Goal: Information Seeking & Learning: Check status

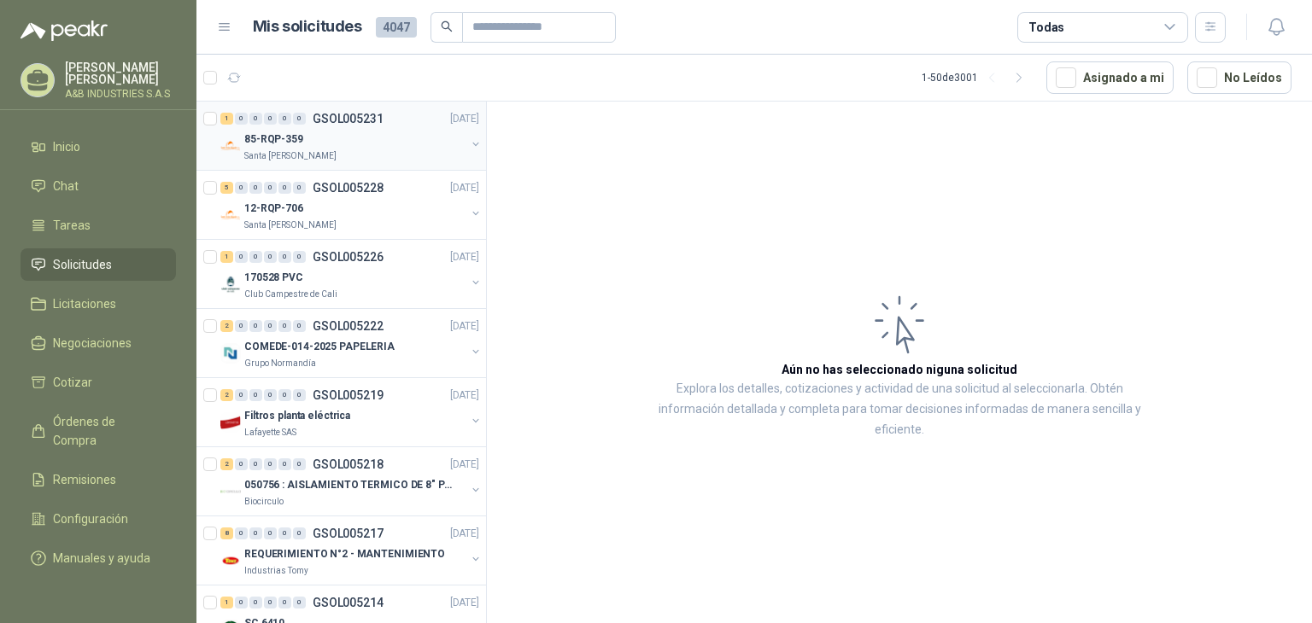
click at [335, 148] on div "85-RQP-359" at bounding box center [354, 139] width 221 height 20
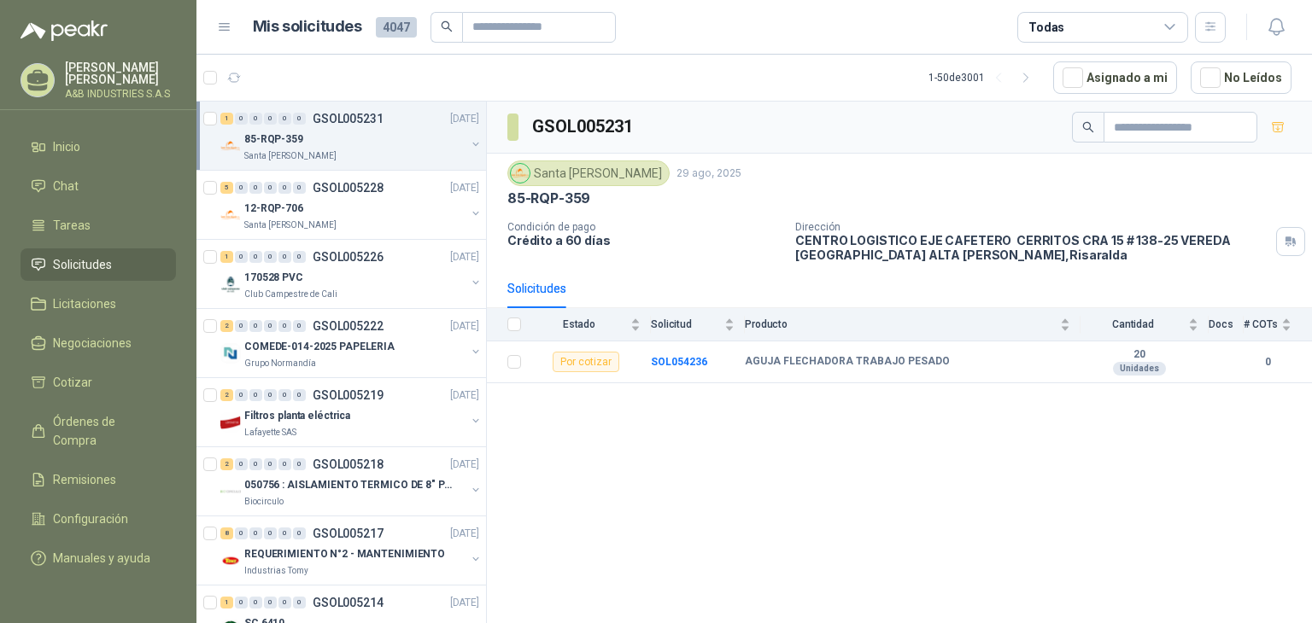
click at [574, 462] on div "GSOL005231 Santa Anita Napoles 29 ago, 2025 85-RQP-359 Condición de pago Crédit…" at bounding box center [899, 366] width 825 height 528
click at [319, 202] on div "12-RQP-706" at bounding box center [354, 208] width 221 height 20
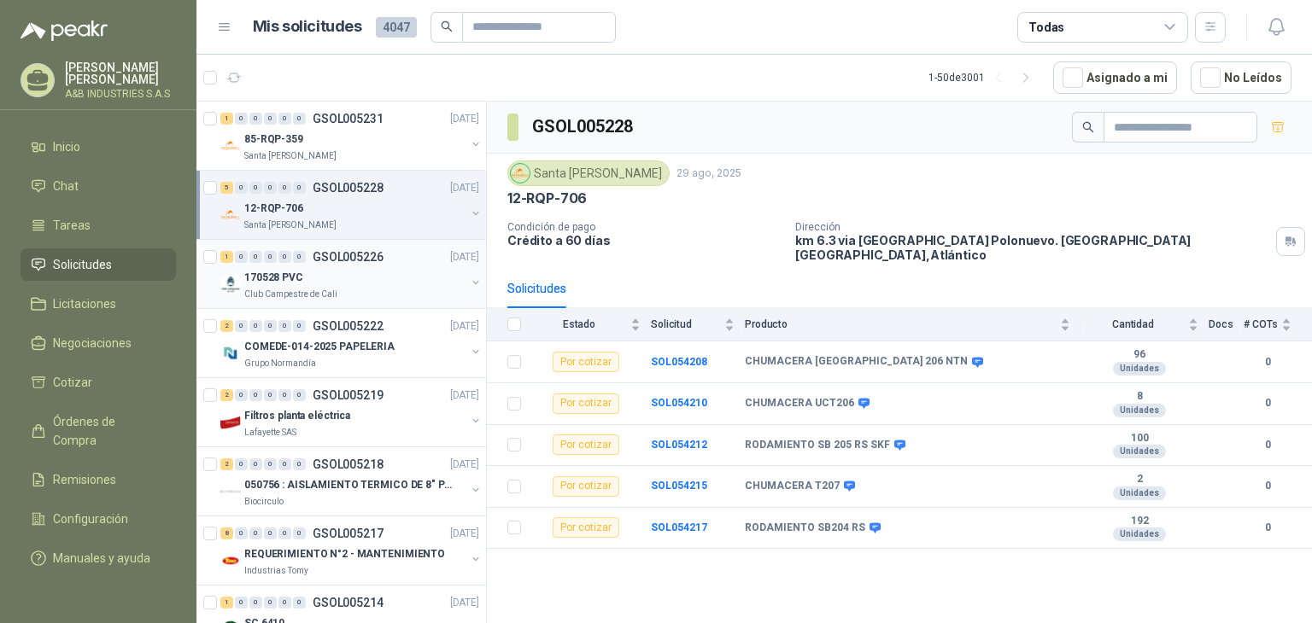
click at [401, 271] on div "170528 PVC" at bounding box center [354, 277] width 221 height 20
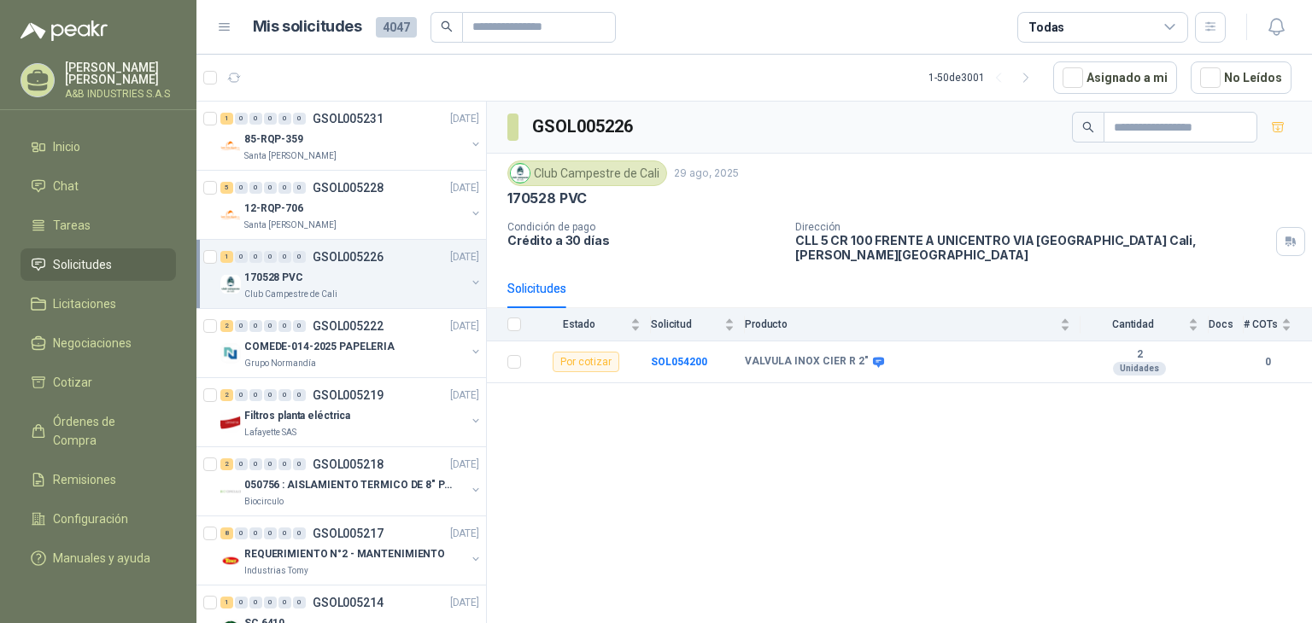
click at [600, 415] on div "GSOL005226 Club Campestre de Cali 29 ago, 2025 170528 PVC Condición de pago Cré…" at bounding box center [899, 366] width 825 height 528
click at [649, 97] on article "1 - 50 de 3001 Asignado a mi No Leídos" at bounding box center [753, 78] width 1115 height 46
click at [698, 233] on p "Crédito a 30 días" at bounding box center [644, 240] width 274 height 15
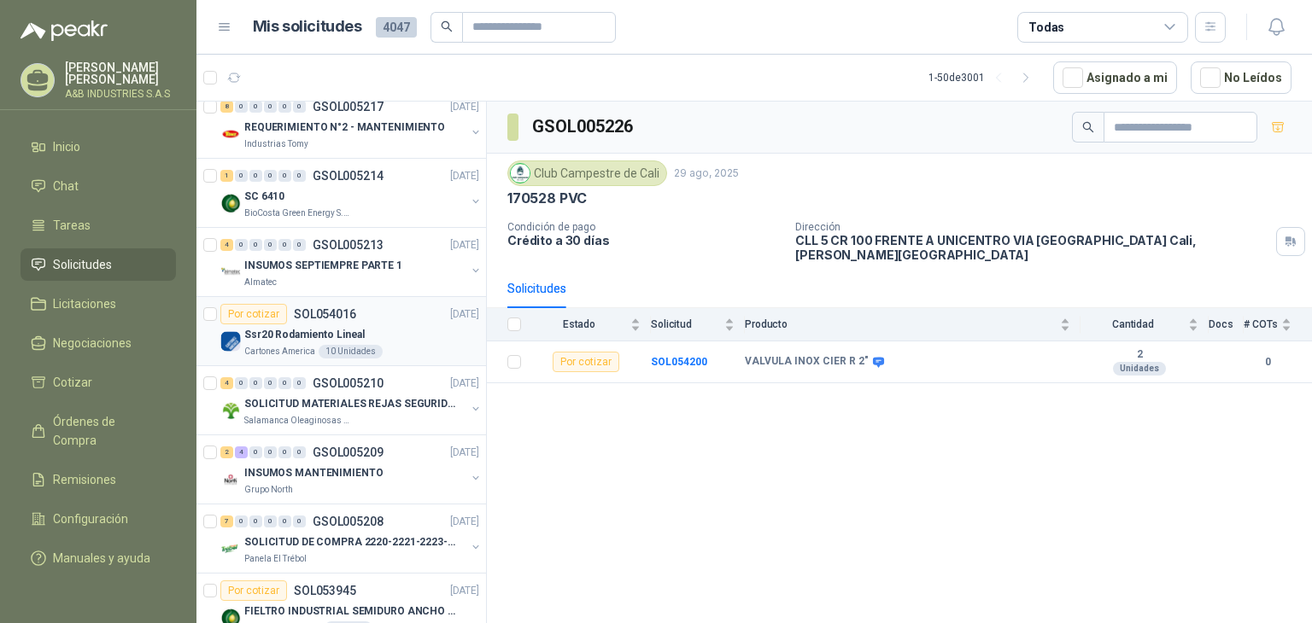
click at [371, 337] on div "Ssr20 Rodamiento Lineal" at bounding box center [361, 335] width 235 height 20
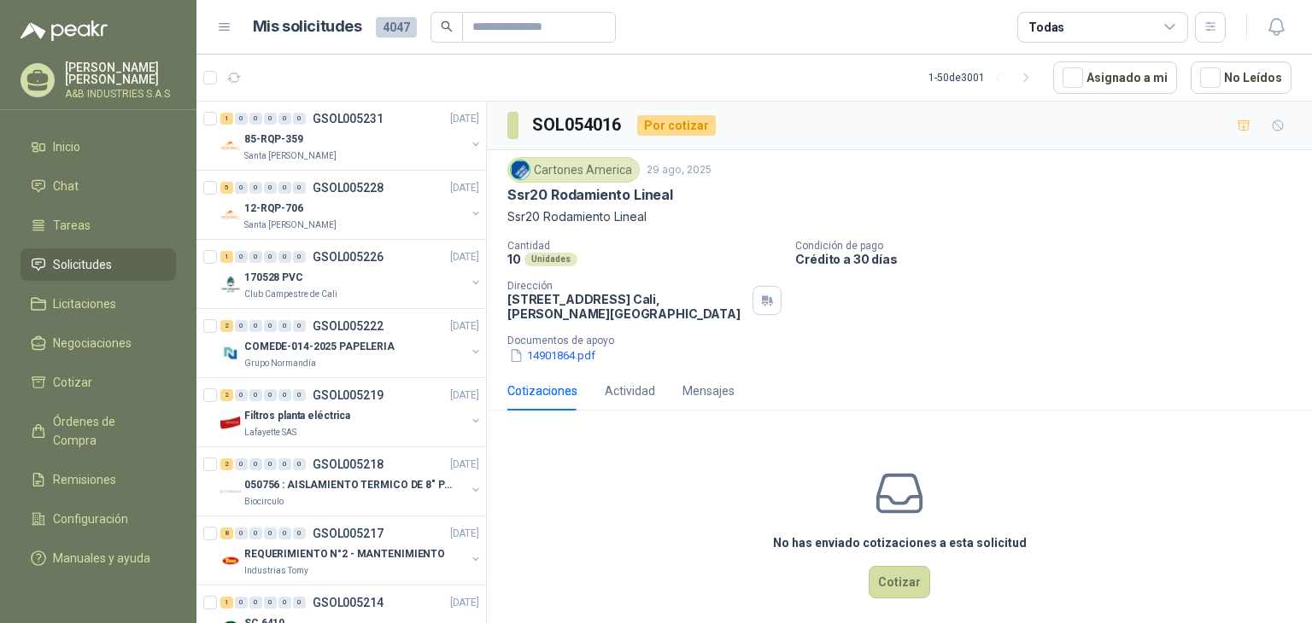
click at [1001, 280] on div "Cantidad 10 Unidades Condición de pago Crédito a 30 días Dirección Calle 70 Nor…" at bounding box center [899, 302] width 784 height 125
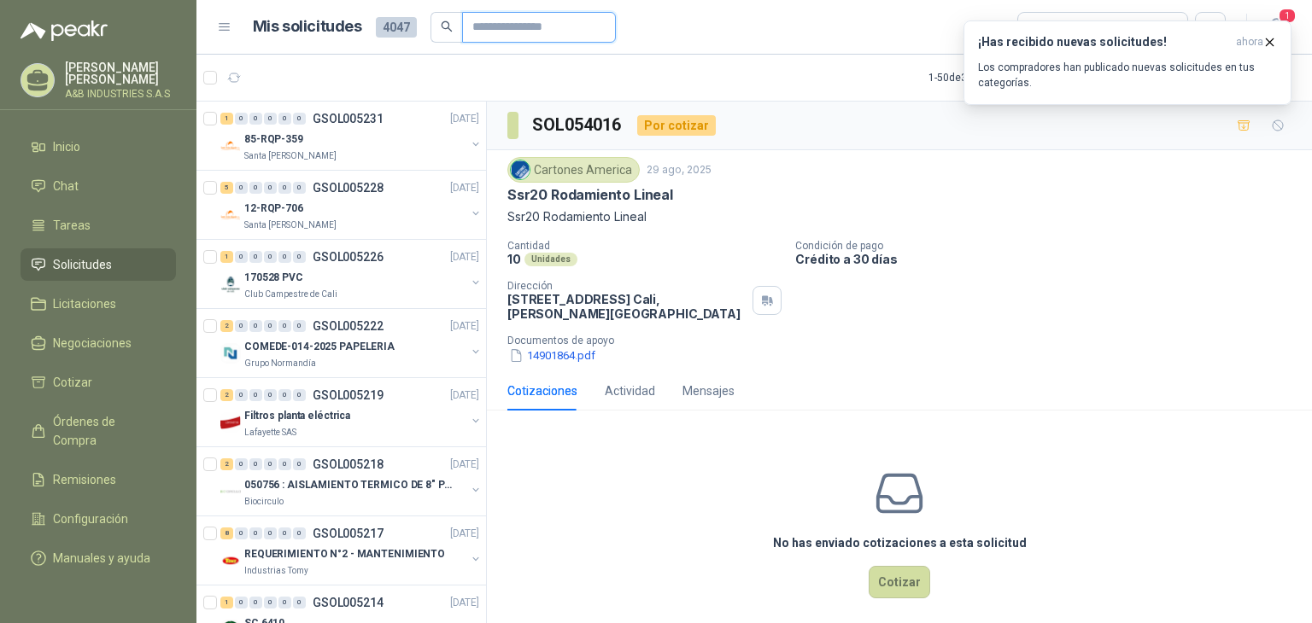
drag, startPoint x: 559, startPoint y: 21, endPoint x: 588, endPoint y: 15, distance: 29.8
click at [559, 21] on input "text" at bounding box center [532, 27] width 120 height 29
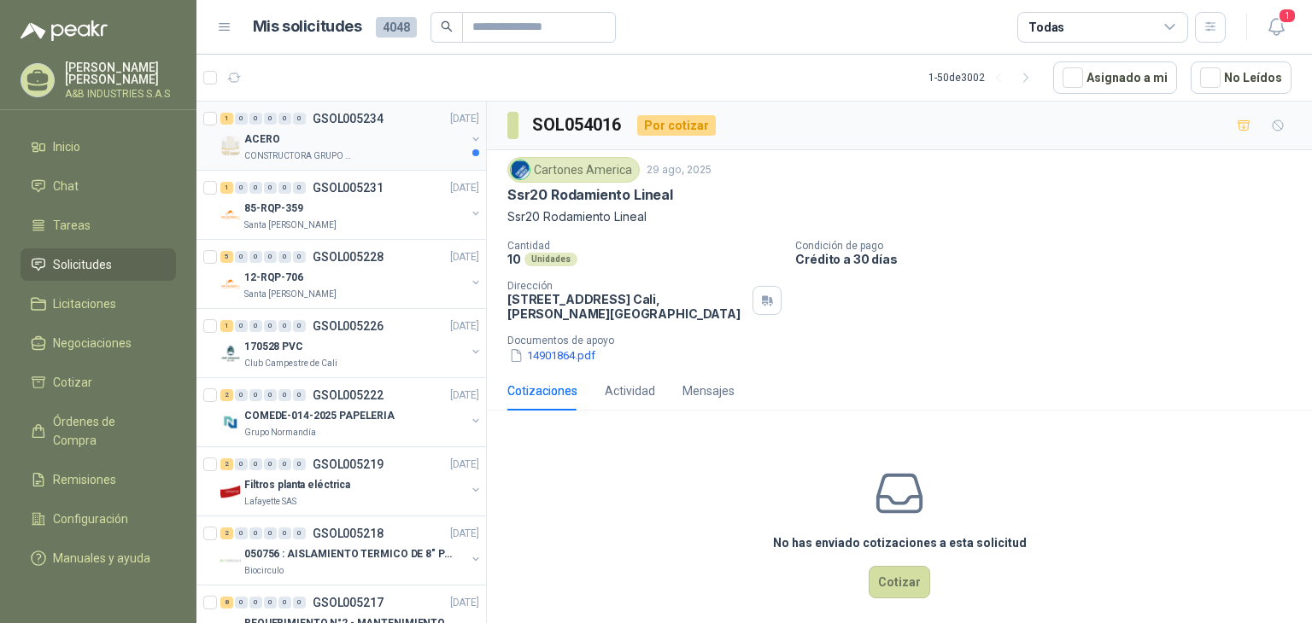
click at [424, 153] on div "CONSTRUCTORA GRUPO FIP" at bounding box center [354, 156] width 221 height 14
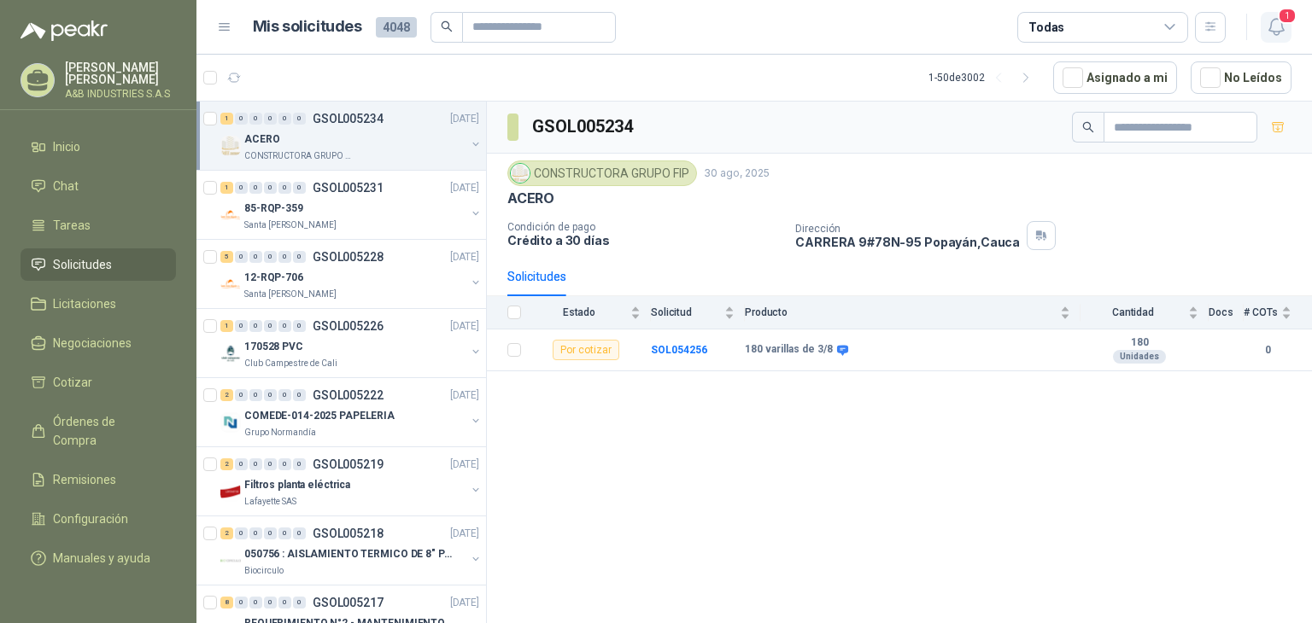
click at [1284, 16] on span "1" at bounding box center [1287, 16] width 19 height 16
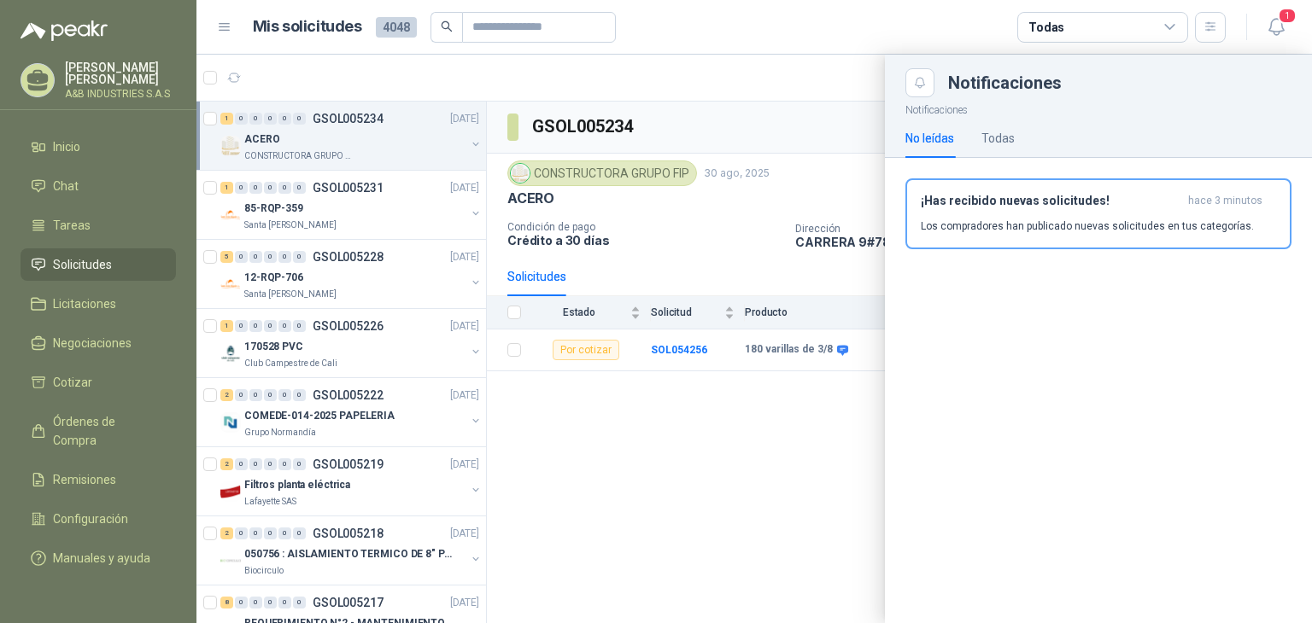
click at [953, 201] on h3 "¡Has recibido nuevas solicitudes!" at bounding box center [1051, 201] width 260 height 15
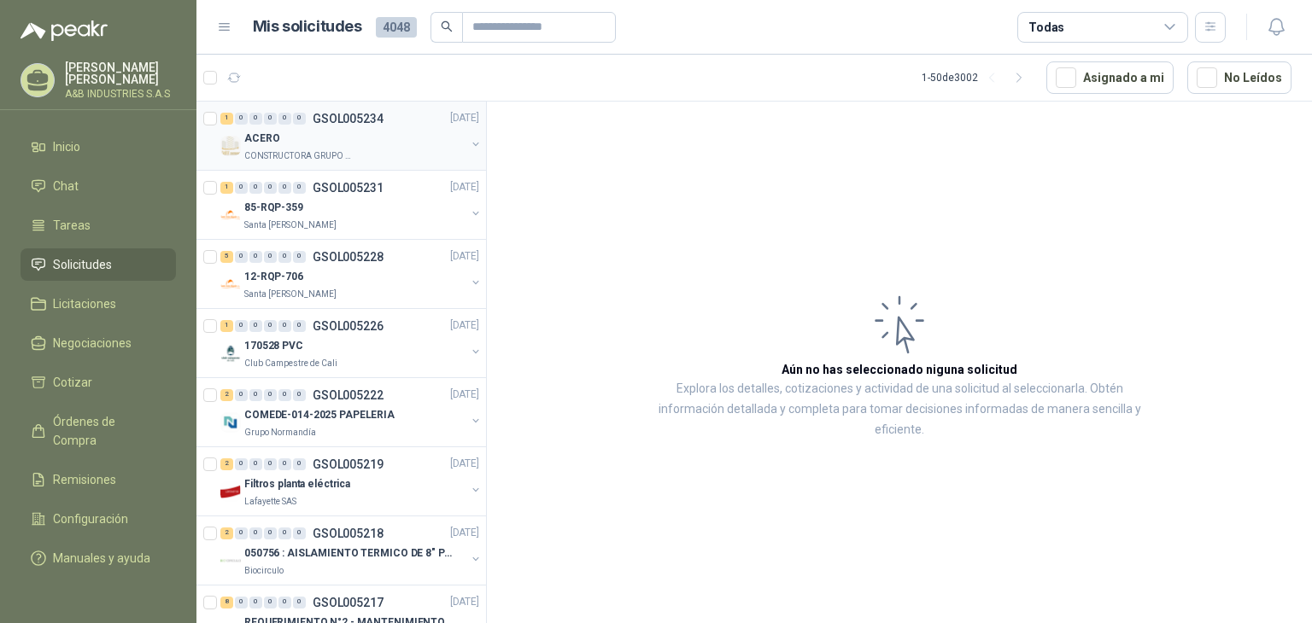
click at [325, 127] on div "1 0 0 0 0 0 GSOL005234 [DATE]" at bounding box center [351, 118] width 262 height 20
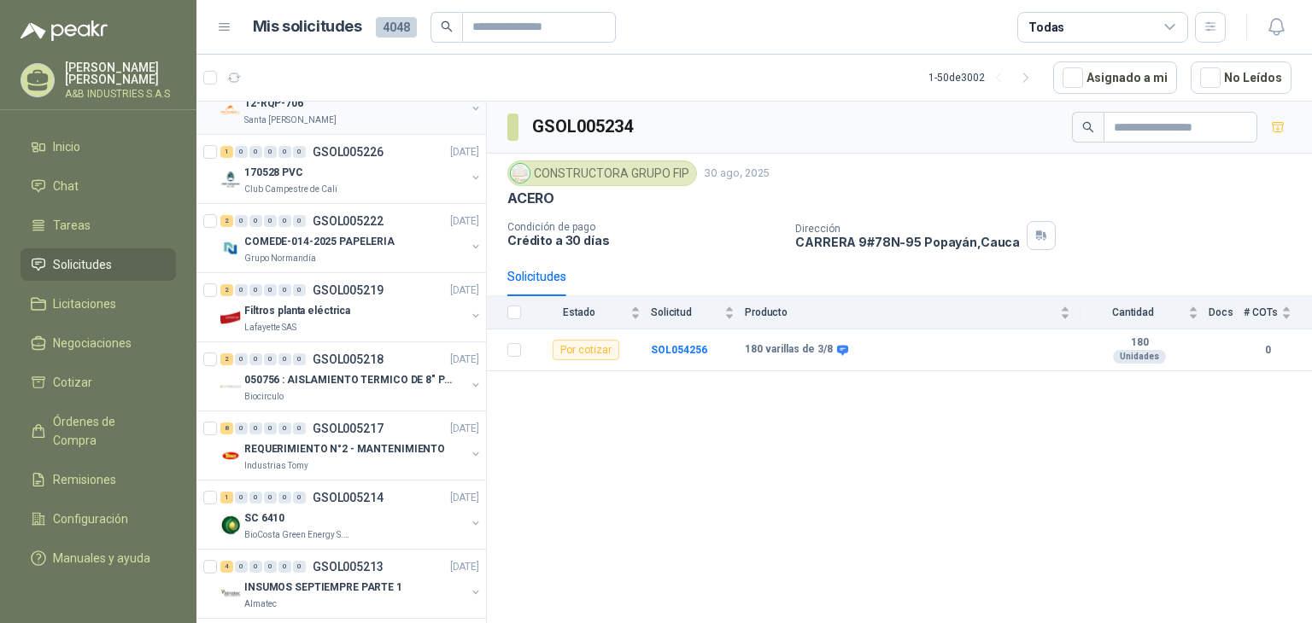
scroll to position [171, 0]
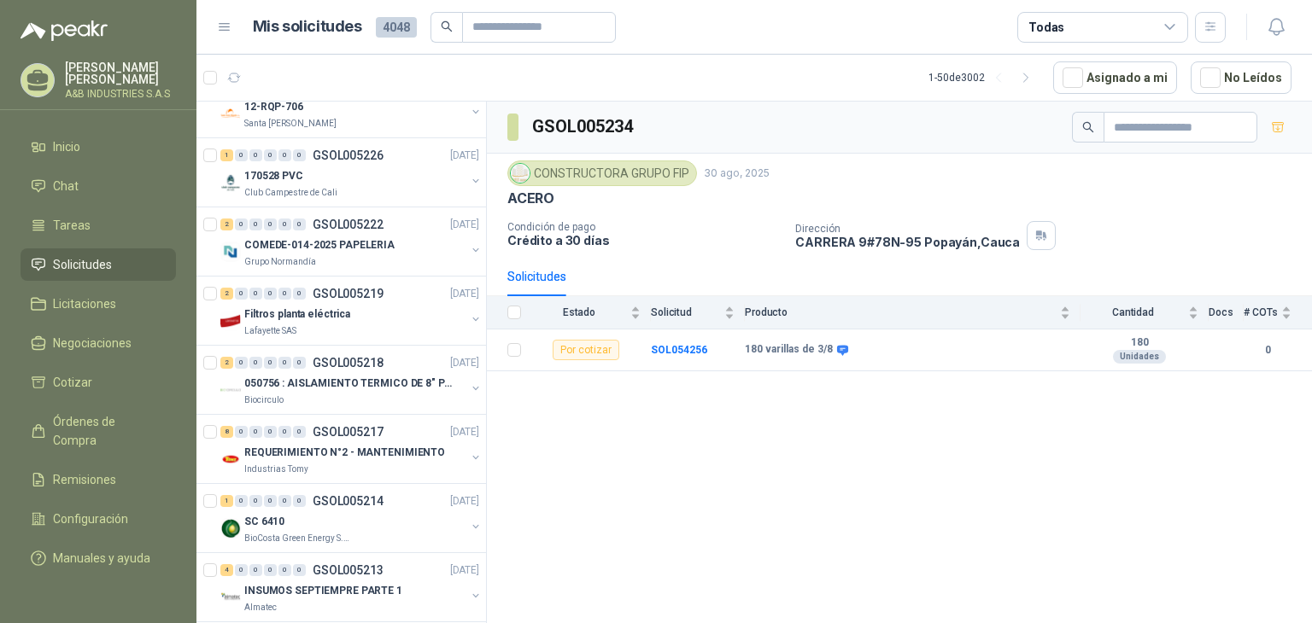
click at [649, 61] on article "1 - 50 de 3002 Asignado a mi No Leídos" at bounding box center [753, 78] width 1115 height 46
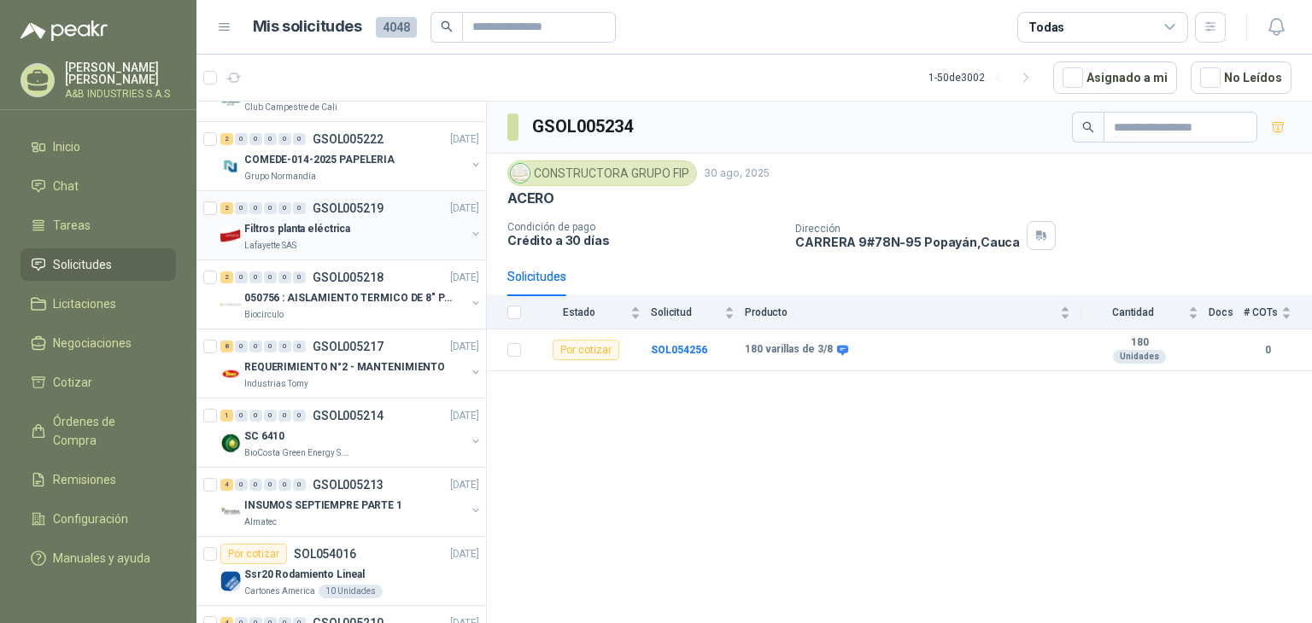
scroll to position [0, 0]
